Goal: Task Accomplishment & Management: Manage account settings

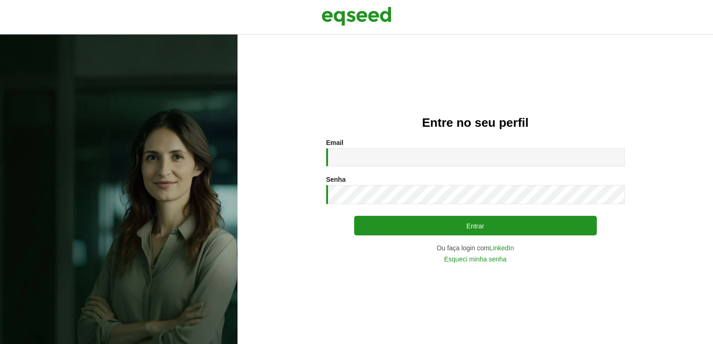
click at [400, 153] on input "Email *" at bounding box center [475, 157] width 299 height 18
type input "**********"
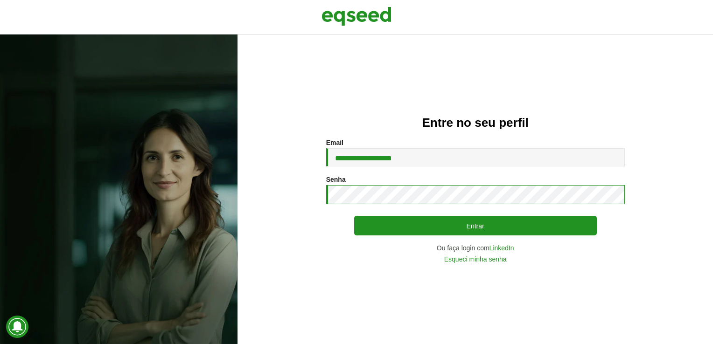
click at [354, 216] on button "Entrar" at bounding box center [475, 226] width 243 height 20
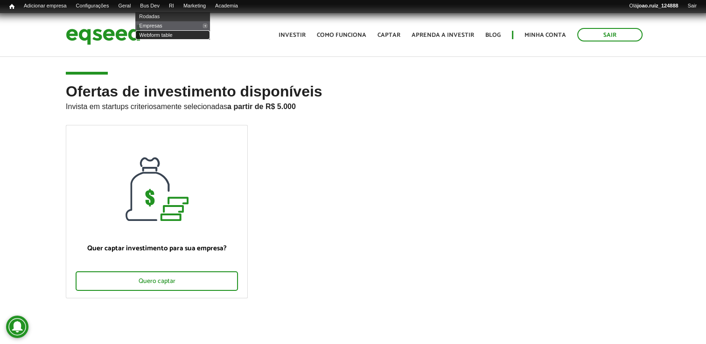
click at [167, 36] on link "Webform table" at bounding box center [172, 34] width 75 height 9
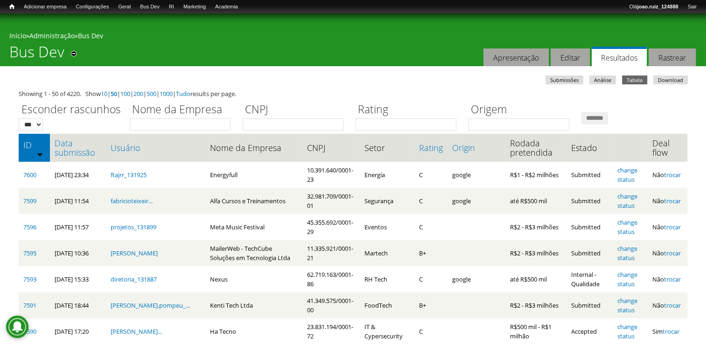
click at [60, 137] on th "Data submissão" at bounding box center [78, 148] width 56 height 28
click at [61, 143] on link "Data submissão" at bounding box center [78, 148] width 47 height 19
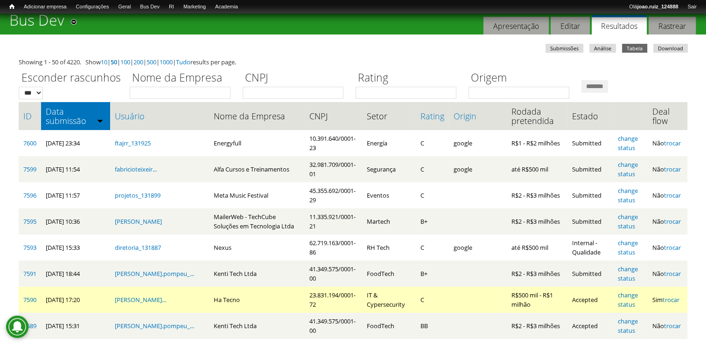
scroll to position [93, 0]
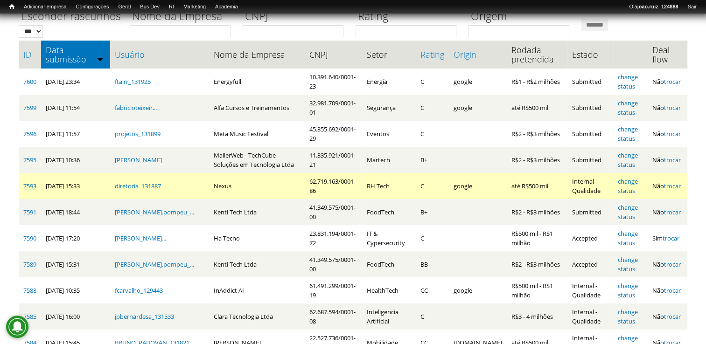
click at [31, 190] on link "7593" at bounding box center [29, 186] width 13 height 8
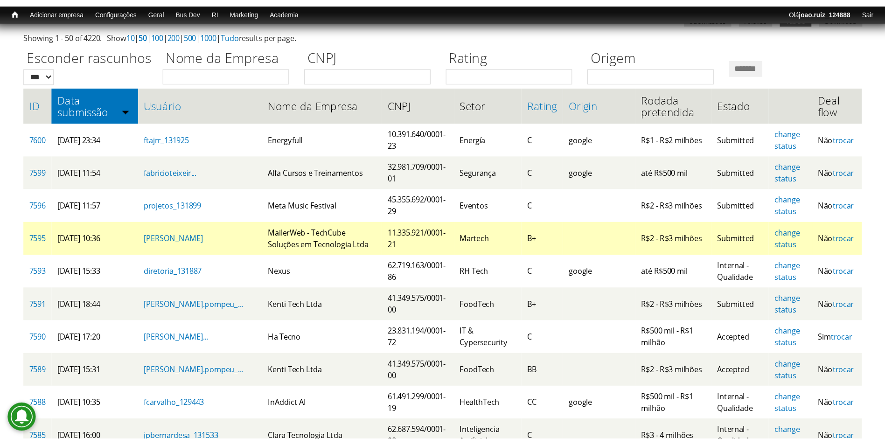
scroll to position [47, 0]
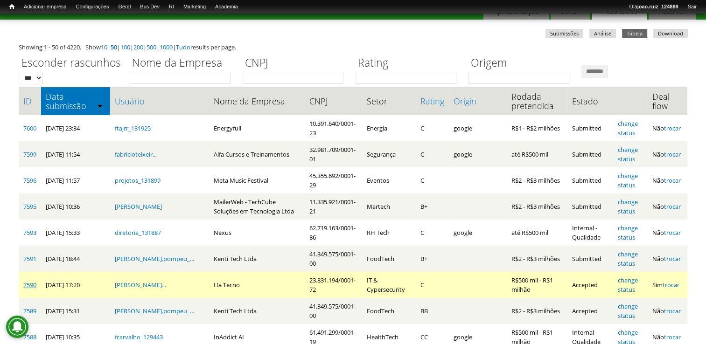
click at [27, 284] on link "7590" at bounding box center [29, 285] width 13 height 8
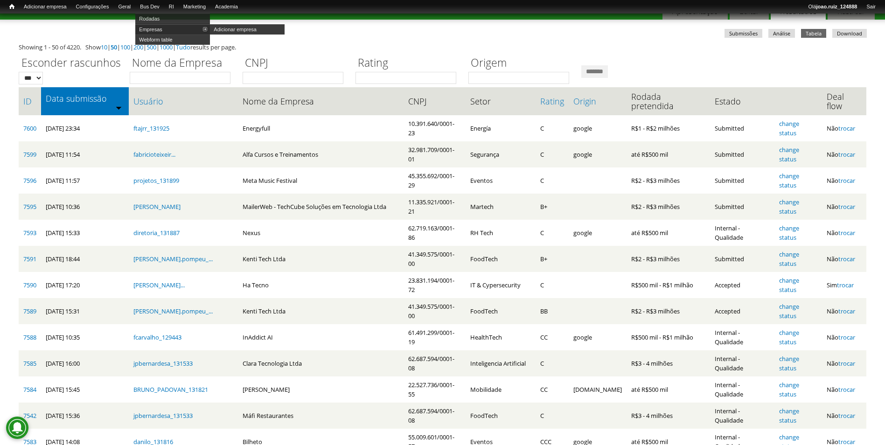
click at [170, 29] on link "Empresas" at bounding box center [172, 29] width 75 height 10
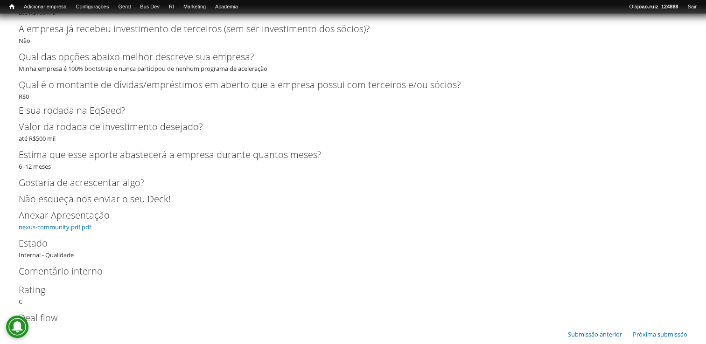
scroll to position [2090, 0]
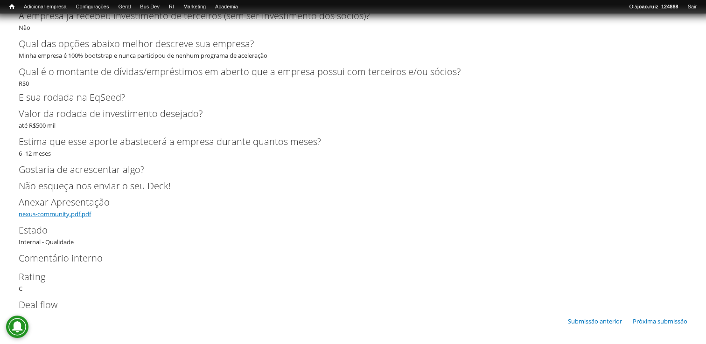
click at [45, 213] on link "nexus-community.pdf.pdf" at bounding box center [55, 214] width 72 height 8
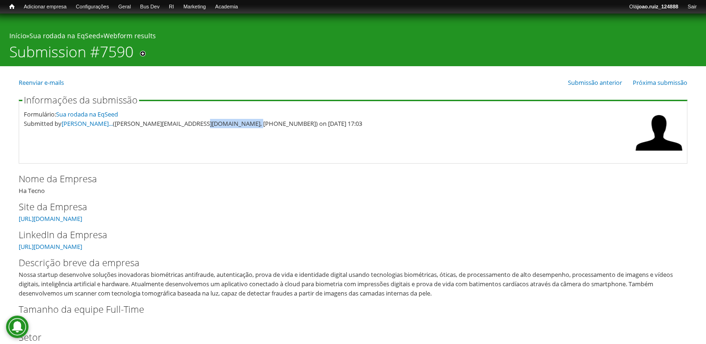
drag, startPoint x: 206, startPoint y: 124, endPoint x: 251, endPoint y: 130, distance: 45.6
click at [251, 130] on fieldset "Informações da submissão Formulário: Sua rodada na EqSeed Submitted by [PERSON_…" at bounding box center [353, 130] width 669 height 68
drag, startPoint x: 251, startPoint y: 130, endPoint x: 228, endPoint y: 141, distance: 26.1
click at [228, 141] on fieldset "Informações da submissão Formulário: Sua rodada na EqSeed Submitted by [PERSON_…" at bounding box center [353, 130] width 669 height 68
click at [192, 119] on div "Submitted by [PERSON_NAME]... ([PERSON_NAME][EMAIL_ADDRESS][DOMAIN_NAME], [PHON…" at bounding box center [327, 123] width 607 height 9
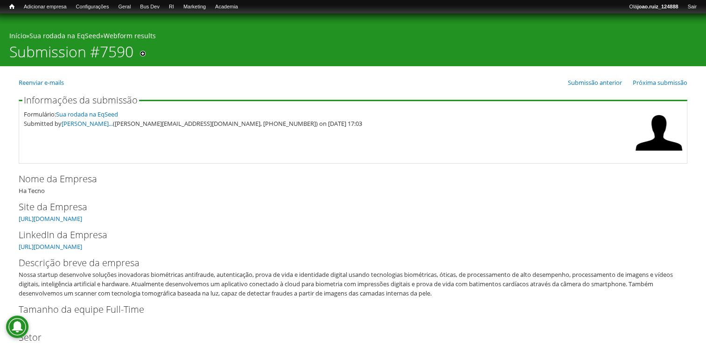
drag, startPoint x: 192, startPoint y: 119, endPoint x: 205, endPoint y: 124, distance: 14.2
click at [205, 124] on div "Submitted by HENRIQUE SERGIO... (henrique@hatecno.com.br, (41) 9 9181-1384) on …" at bounding box center [327, 123] width 607 height 9
drag, startPoint x: 205, startPoint y: 124, endPoint x: 245, endPoint y: 126, distance: 39.3
click at [245, 126] on div "Submitted by HENRIQUE SERGIO... (henrique@hatecno.com.br, (41) 9 9181-1384) on …" at bounding box center [327, 123] width 607 height 9
copy div "41) 9 9181-1384"
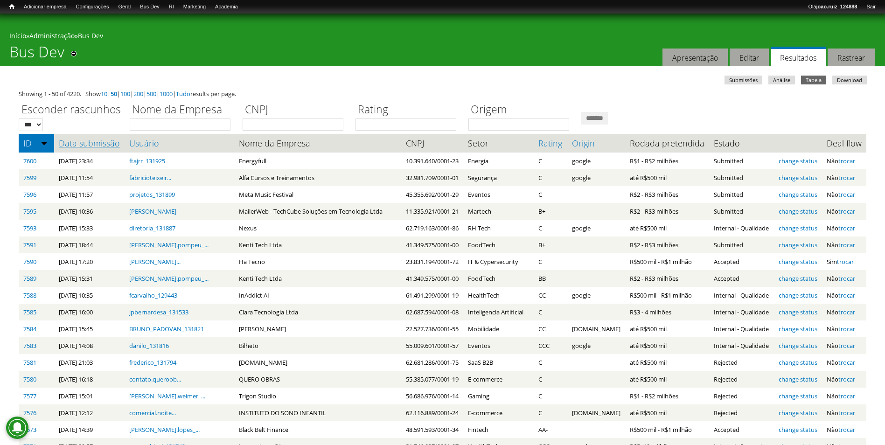
click at [91, 144] on link "Data submissão" at bounding box center [89, 143] width 61 height 9
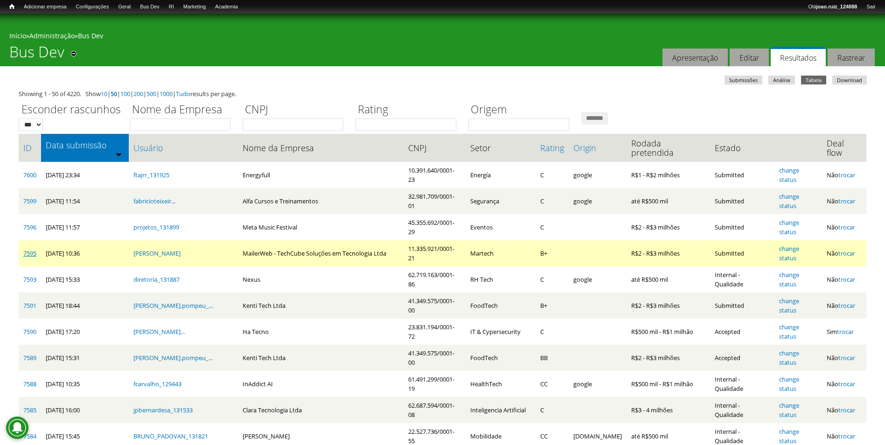
click at [30, 249] on link "7595" at bounding box center [29, 253] width 13 height 8
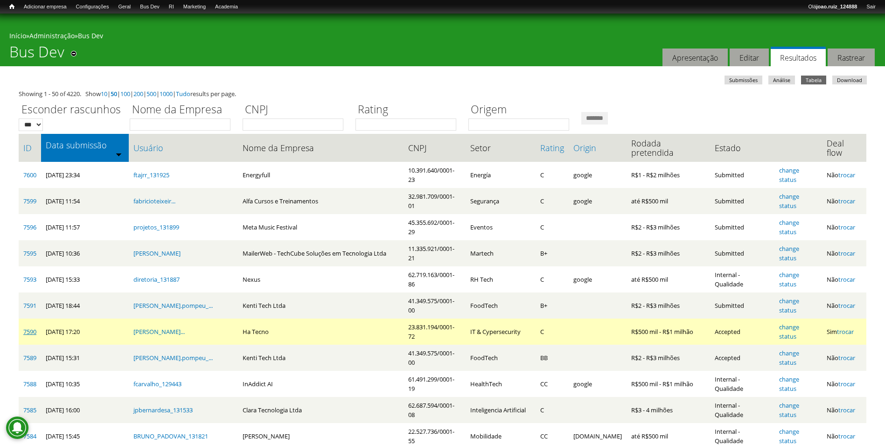
click at [36, 328] on link "7590" at bounding box center [29, 332] width 13 height 8
click at [23, 319] on td "7590" at bounding box center [30, 332] width 22 height 26
click at [24, 328] on link "7590" at bounding box center [29, 332] width 13 height 8
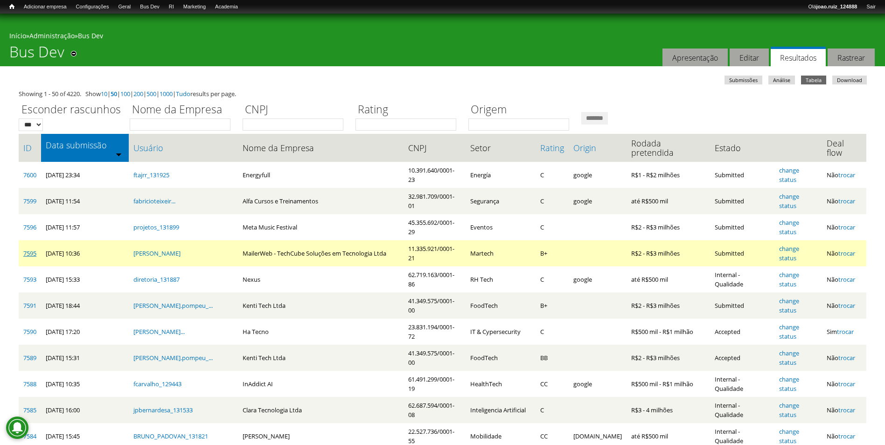
click at [28, 249] on link "7595" at bounding box center [29, 253] width 13 height 8
click at [792, 245] on link "change status" at bounding box center [790, 254] width 20 height 18
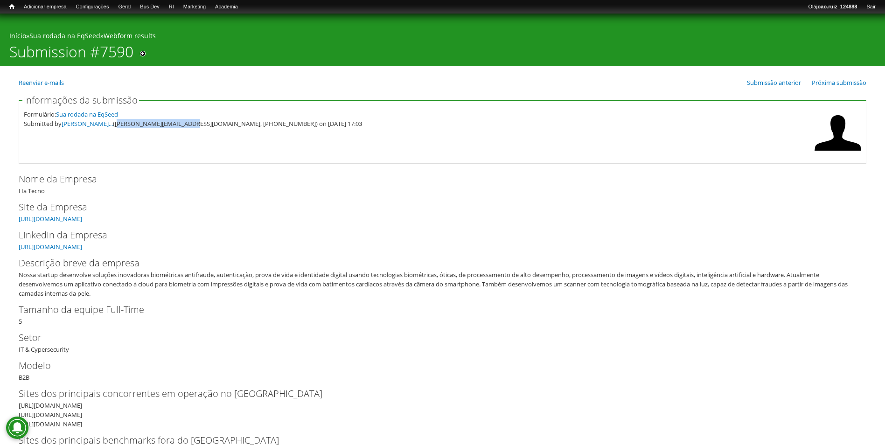
drag, startPoint x: 125, startPoint y: 124, endPoint x: 199, endPoint y: 138, distance: 75.4
click at [199, 138] on fieldset "Informações da submissão Formulário: Sua rodada na EqSeed Submitted by HENRIQUE…" at bounding box center [443, 130] width 848 height 68
copy div "henrique@hatecno.com.br"
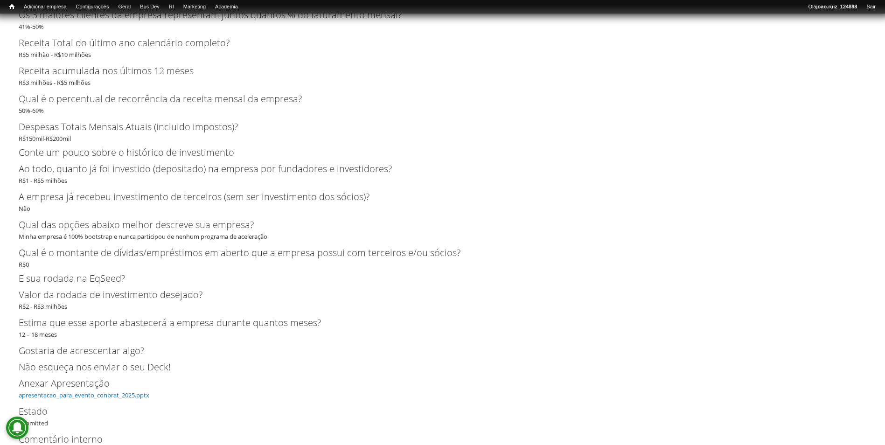
scroll to position [1803, 0]
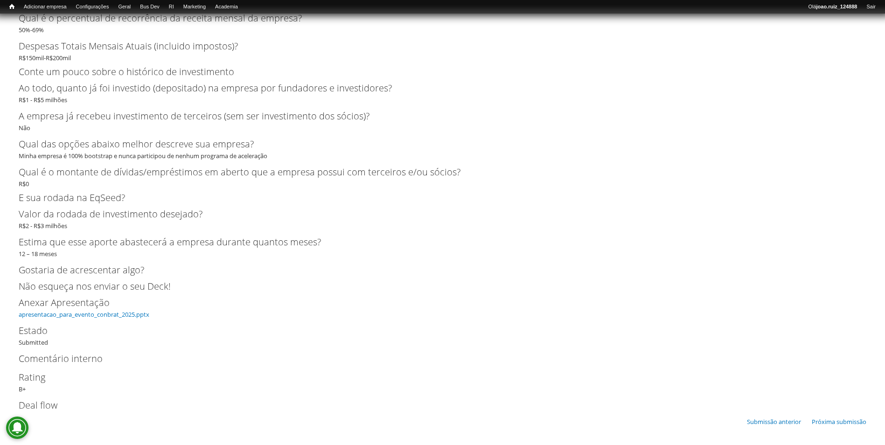
click at [139, 309] on label "Anexar Apresentação" at bounding box center [435, 303] width 833 height 14
click at [140, 317] on link "apresentacao_para_evento_conbrat_2025.pptx" at bounding box center [84, 314] width 131 height 8
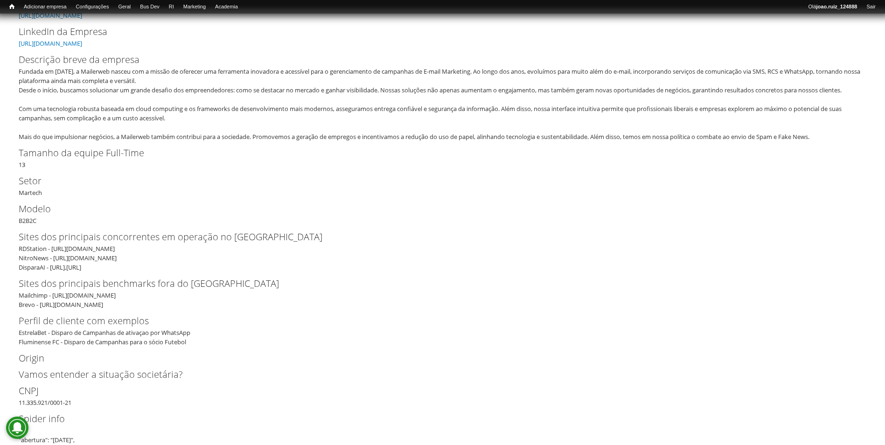
scroll to position [0, 0]
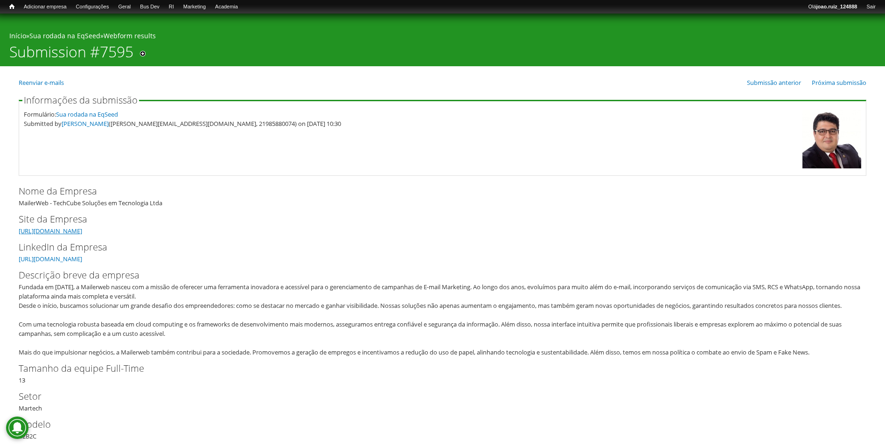
click at [82, 234] on link "https://www.mailerweb.com.br" at bounding box center [50, 231] width 63 height 8
click at [82, 259] on link "https://www.linkedin.com/company/9252141/admin/dashboard/" at bounding box center [50, 259] width 63 height 8
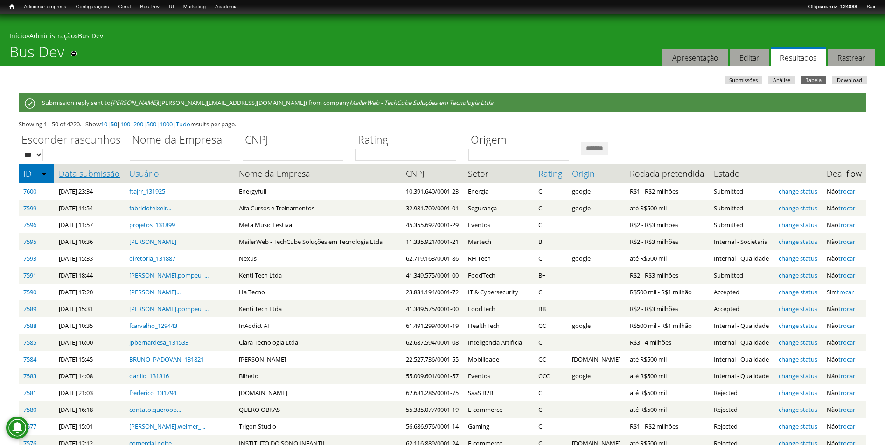
click at [88, 174] on link "Data submissão" at bounding box center [89, 173] width 61 height 9
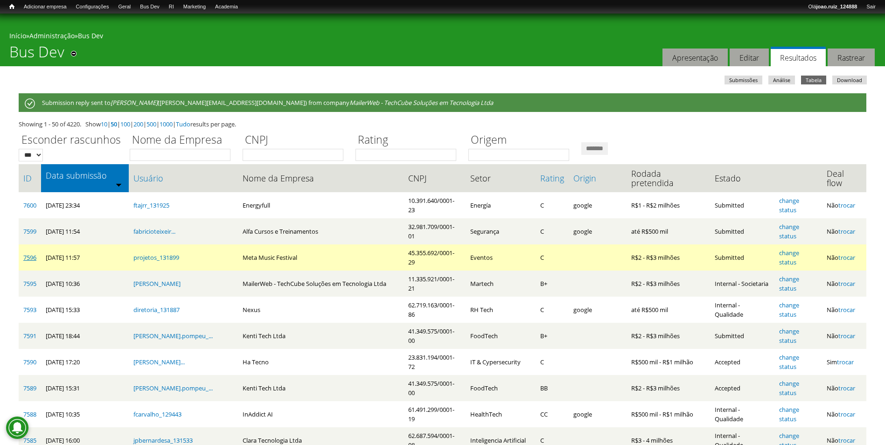
click at [29, 253] on link "7596" at bounding box center [29, 257] width 13 height 8
click at [800, 249] on link "change status" at bounding box center [790, 258] width 20 height 18
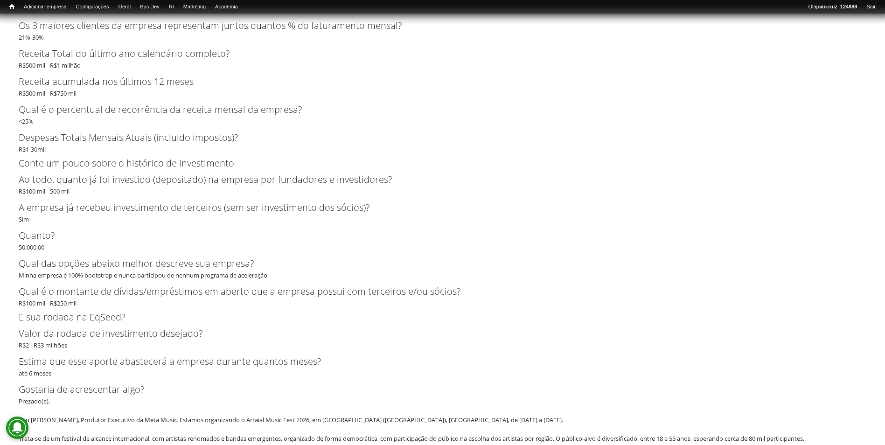
scroll to position [2614, 0]
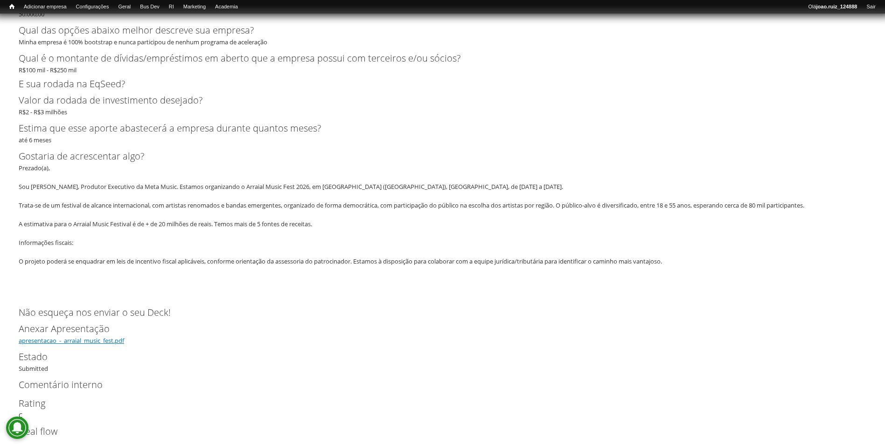
click at [82, 339] on link "apresentacao_-_arraial_music_fest.pdf" at bounding box center [71, 341] width 105 height 8
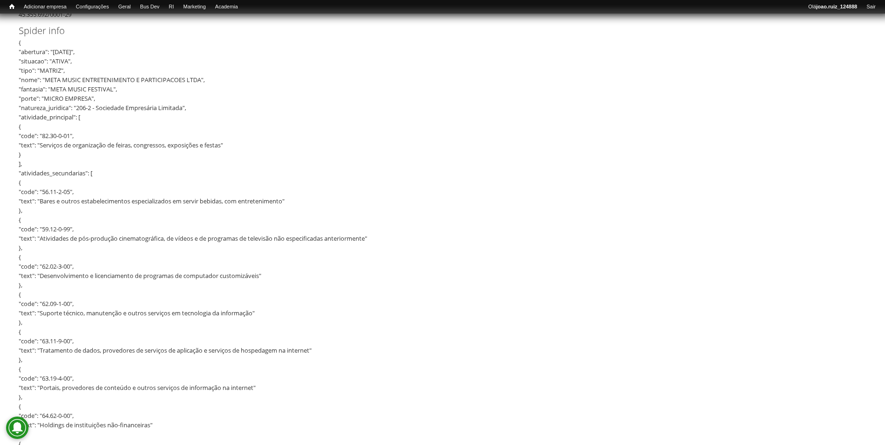
scroll to position [2240, 0]
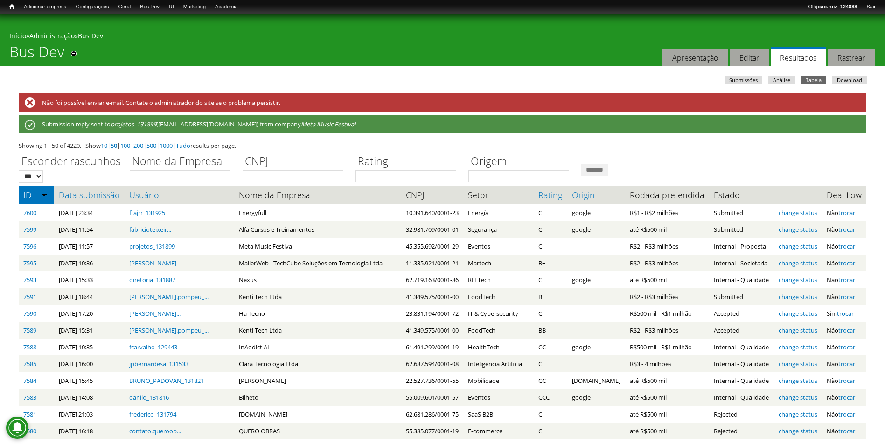
click at [88, 194] on link "Data submissão" at bounding box center [89, 194] width 61 height 9
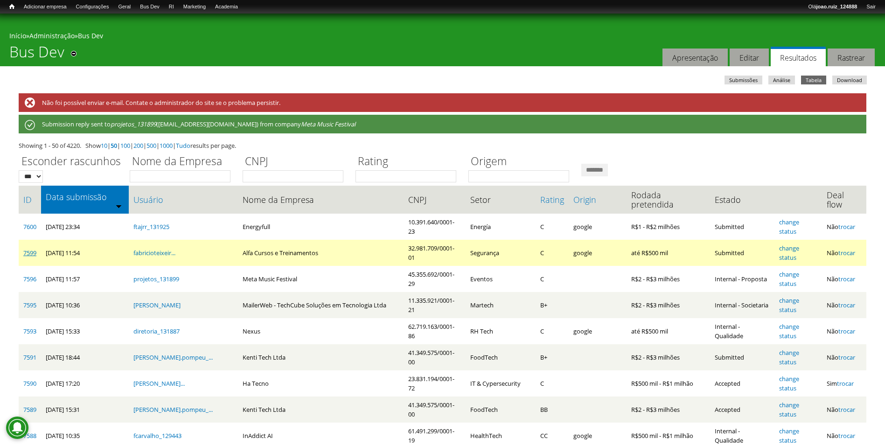
click at [30, 249] on link "7599" at bounding box center [29, 253] width 13 height 8
click at [796, 244] on link "change status" at bounding box center [790, 253] width 20 height 18
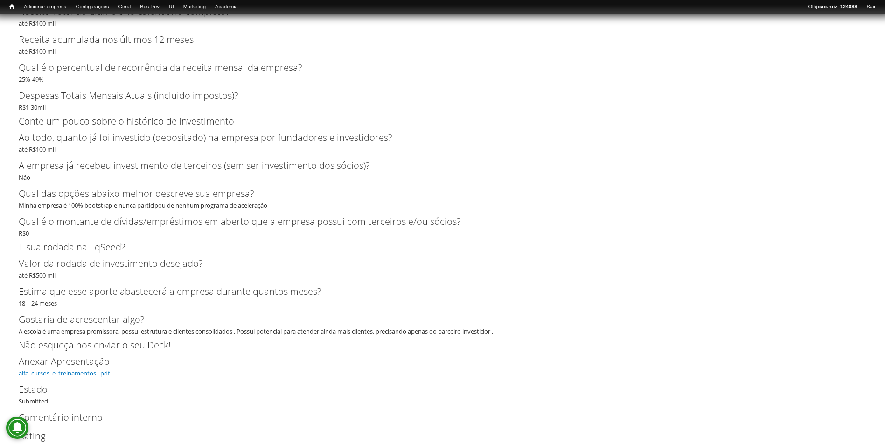
scroll to position [1566, 0]
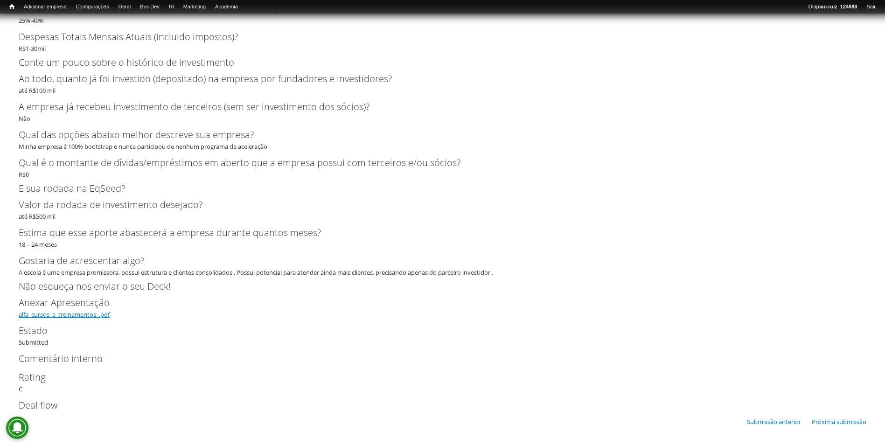
click at [109, 312] on link "alfa_cursos_e_treinamentos_.pdf" at bounding box center [64, 314] width 91 height 8
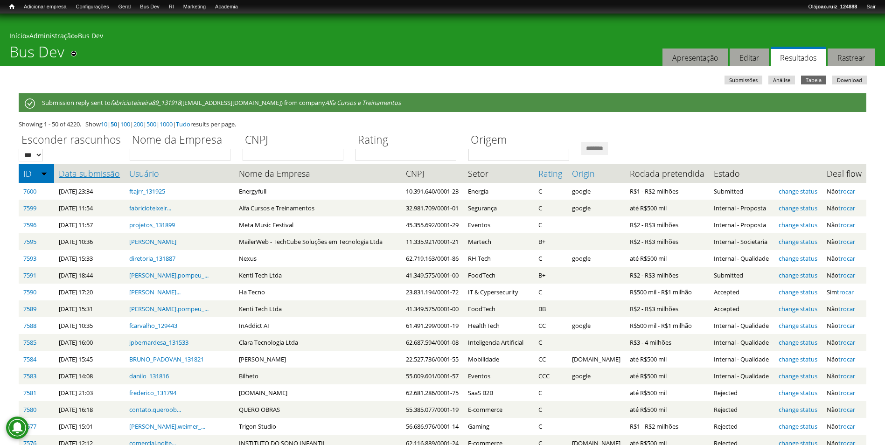
click at [91, 172] on link "Data submissão" at bounding box center [89, 173] width 61 height 9
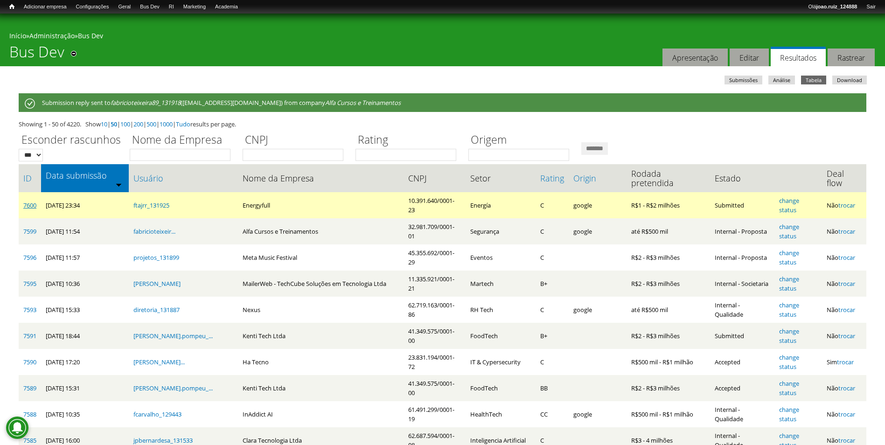
click at [29, 201] on link "7600" at bounding box center [29, 205] width 13 height 8
click at [800, 197] on link "change status" at bounding box center [790, 206] width 20 height 18
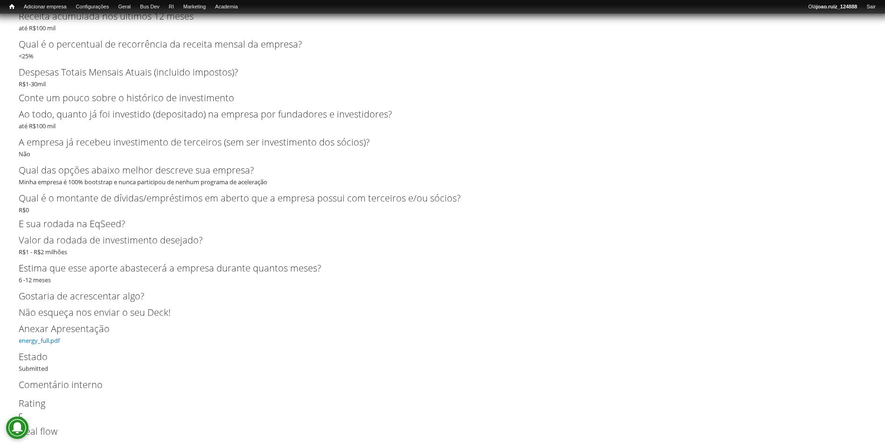
scroll to position [1707, 0]
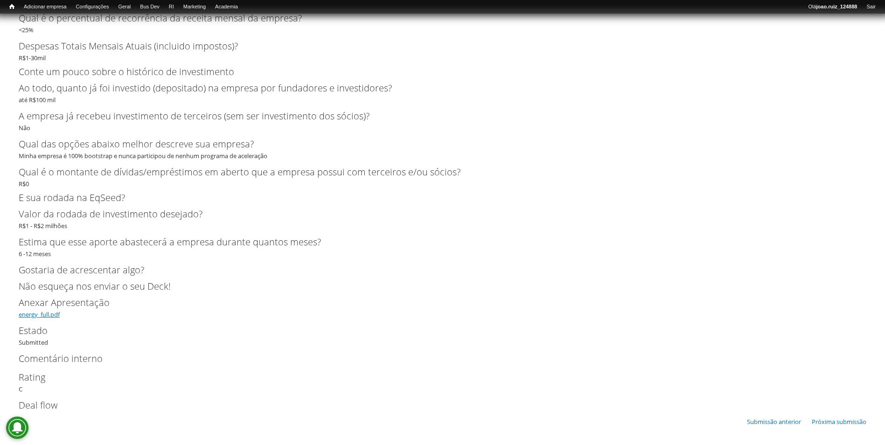
click at [51, 313] on link "energy_full.pdf" at bounding box center [39, 314] width 41 height 8
